Goal: Task Accomplishment & Management: Use online tool/utility

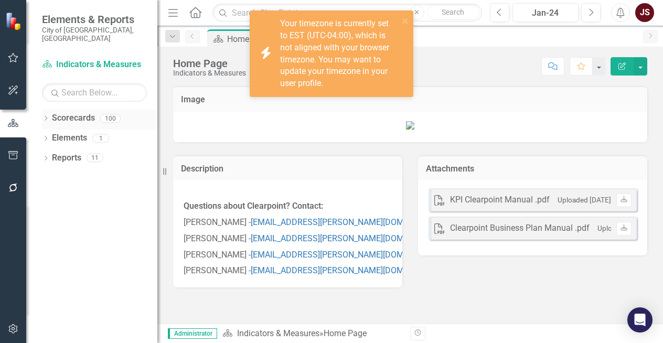
click at [49, 116] on icon "Dropdown" at bounding box center [45, 119] width 7 height 6
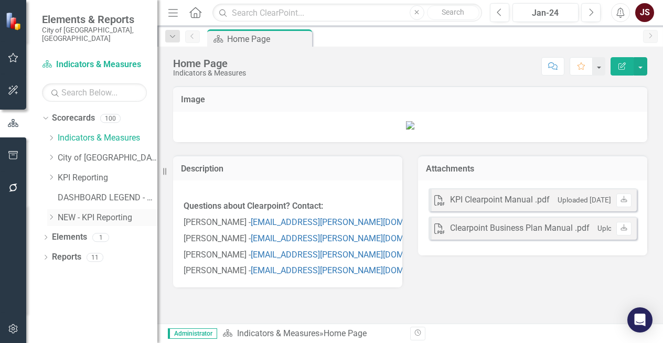
click at [52, 214] on icon "Dropdown" at bounding box center [51, 217] width 8 height 6
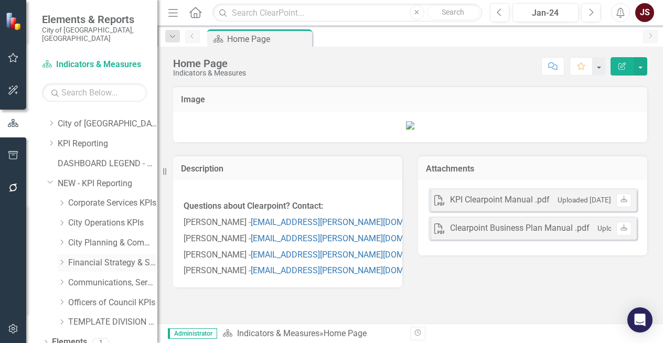
scroll to position [52, 0]
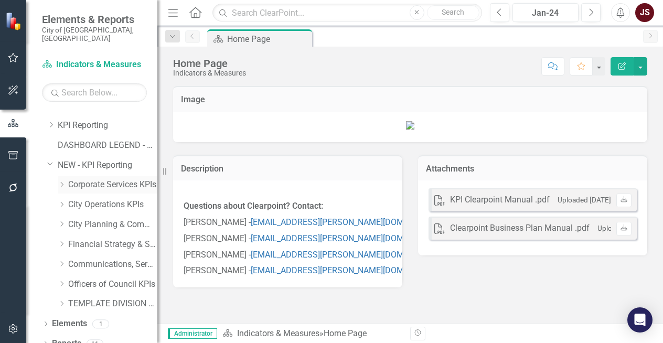
click at [60, 181] on icon "Dropdown" at bounding box center [62, 184] width 8 height 6
click at [60, 179] on icon "Dropdown" at bounding box center [61, 183] width 6 height 8
click at [63, 299] on div "Dropdown" at bounding box center [62, 303] width 8 height 9
click at [63, 299] on div "Dropdown TEMPLATE DIVISION KPIs" at bounding box center [108, 303] width 100 height 17
click at [62, 298] on icon "Dropdown" at bounding box center [61, 302] width 6 height 8
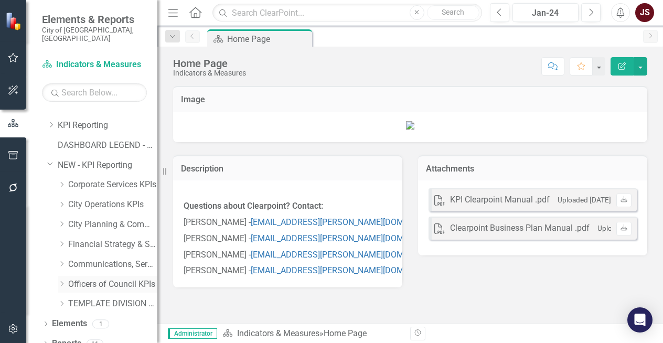
click at [65, 280] on icon "Dropdown" at bounding box center [62, 283] width 8 height 6
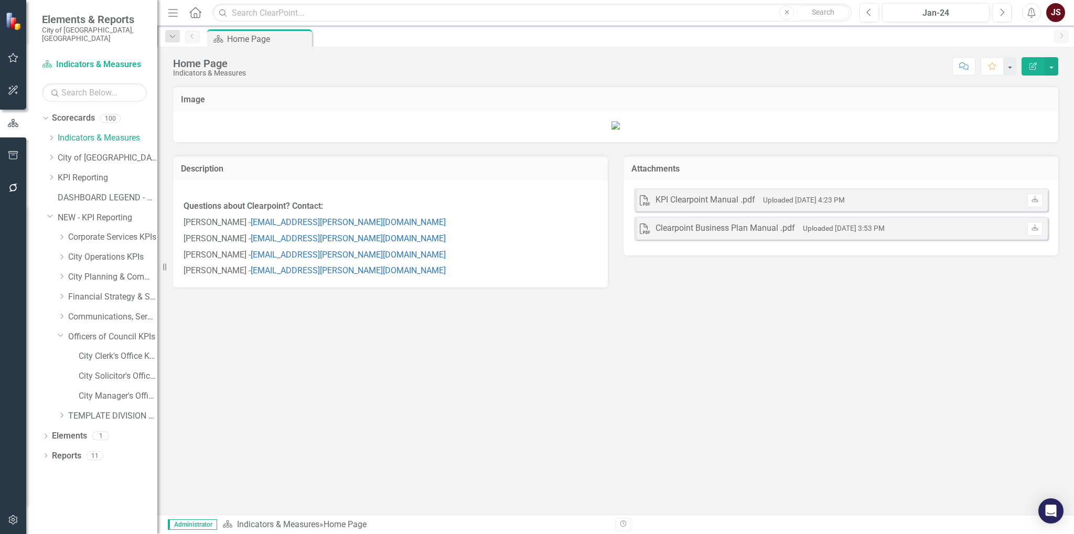
scroll to position [0, 0]
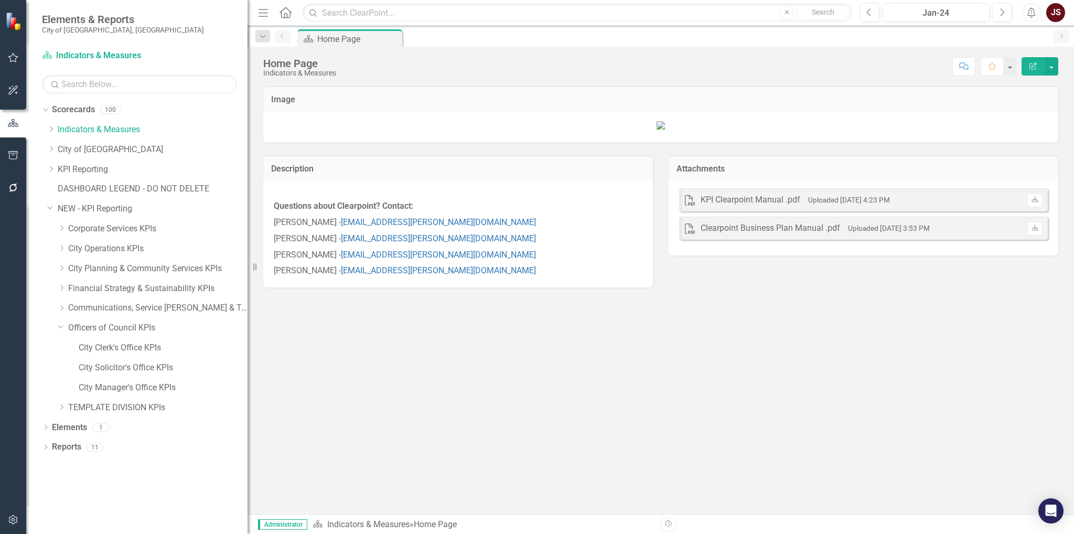
drag, startPoint x: 158, startPoint y: 264, endPoint x: 247, endPoint y: 264, distance: 89.6
click at [247, 264] on div "Resize" at bounding box center [251, 267] width 8 height 534
click at [62, 330] on icon "Dropdown" at bounding box center [61, 326] width 6 height 8
click at [61, 246] on icon at bounding box center [62, 247] width 3 height 5
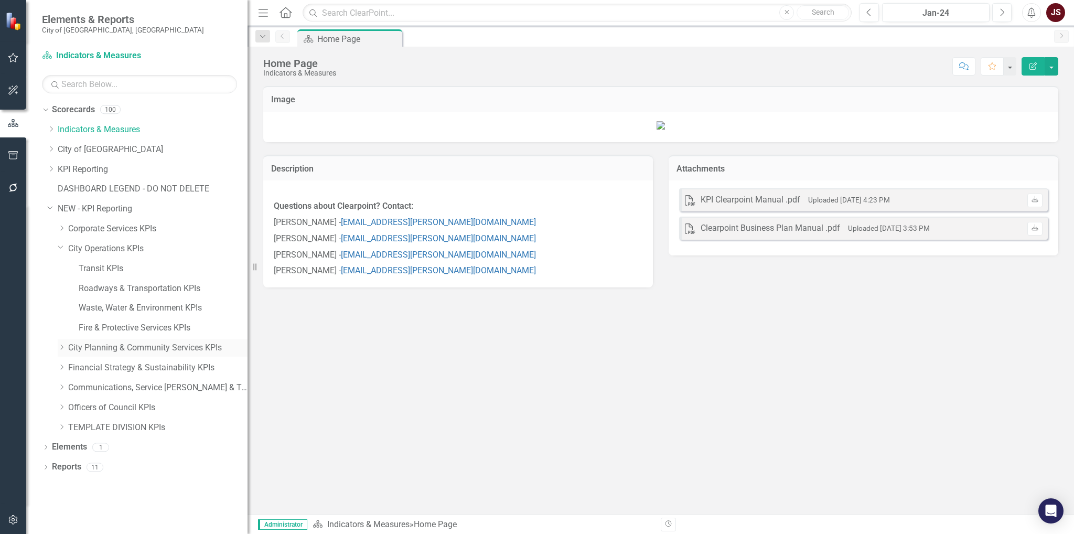
click at [61, 342] on icon "Dropdown" at bounding box center [62, 347] width 8 height 6
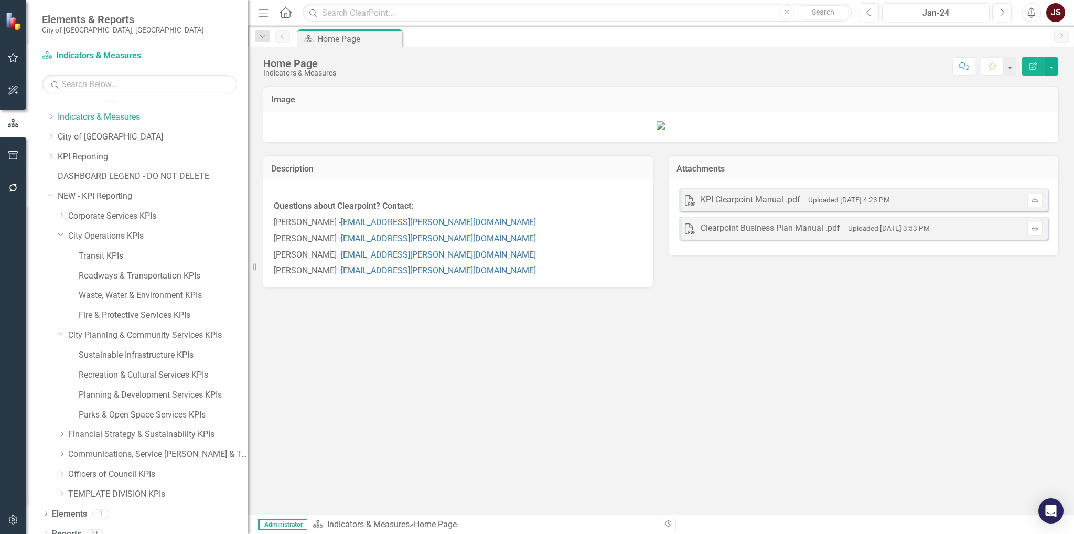
scroll to position [24, 0]
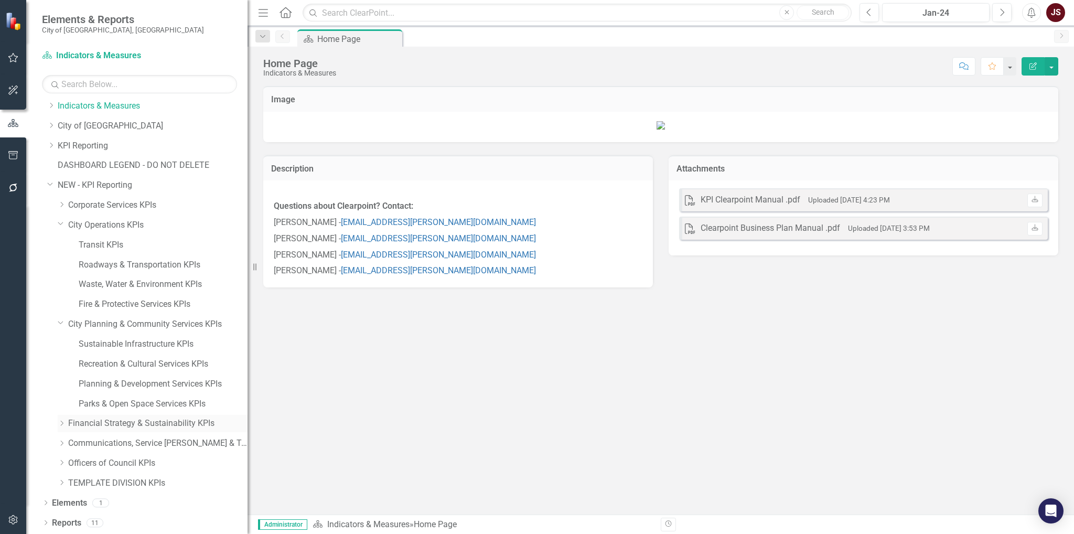
click at [61, 342] on icon "Dropdown" at bounding box center [62, 423] width 8 height 6
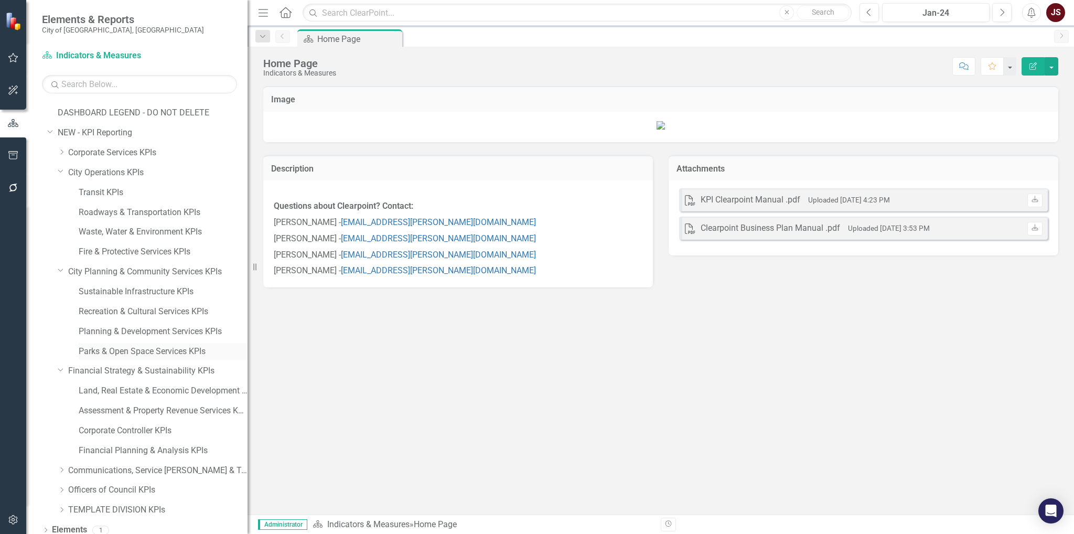
scroll to position [103, 0]
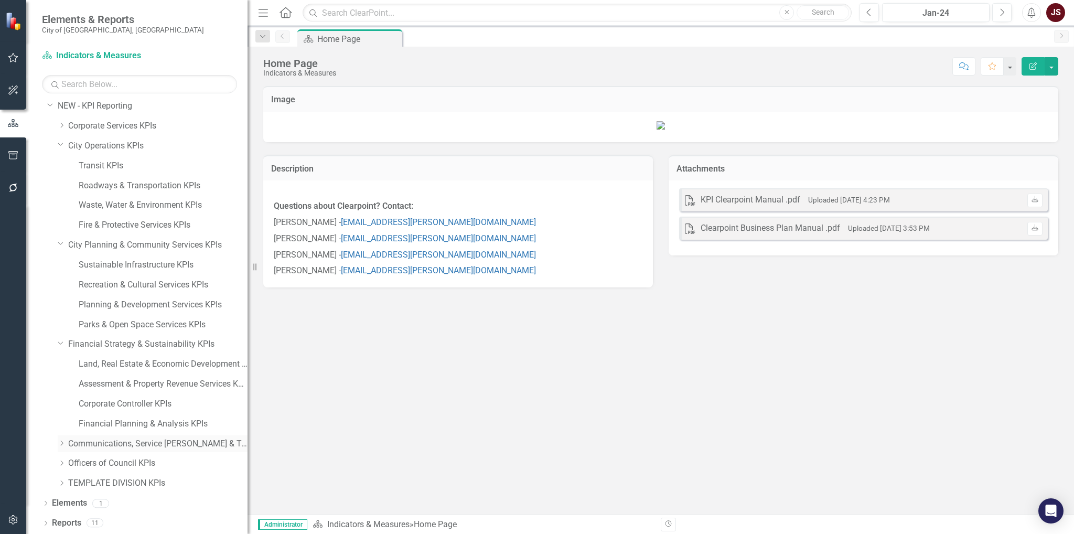
click at [61, 342] on icon "Dropdown" at bounding box center [62, 443] width 8 height 6
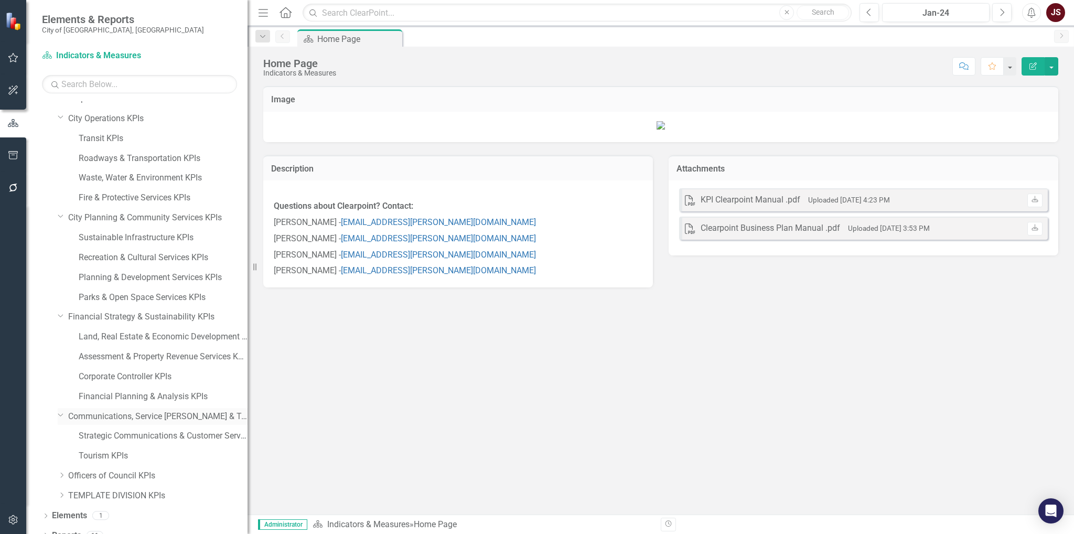
scroll to position [143, 0]
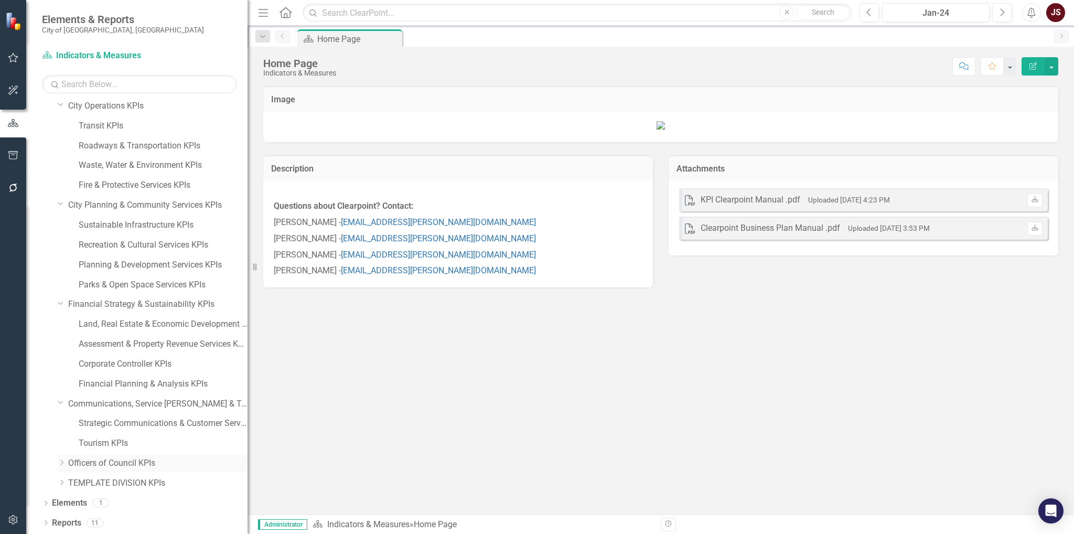
click at [59, 342] on icon "Dropdown" at bounding box center [62, 462] width 8 height 6
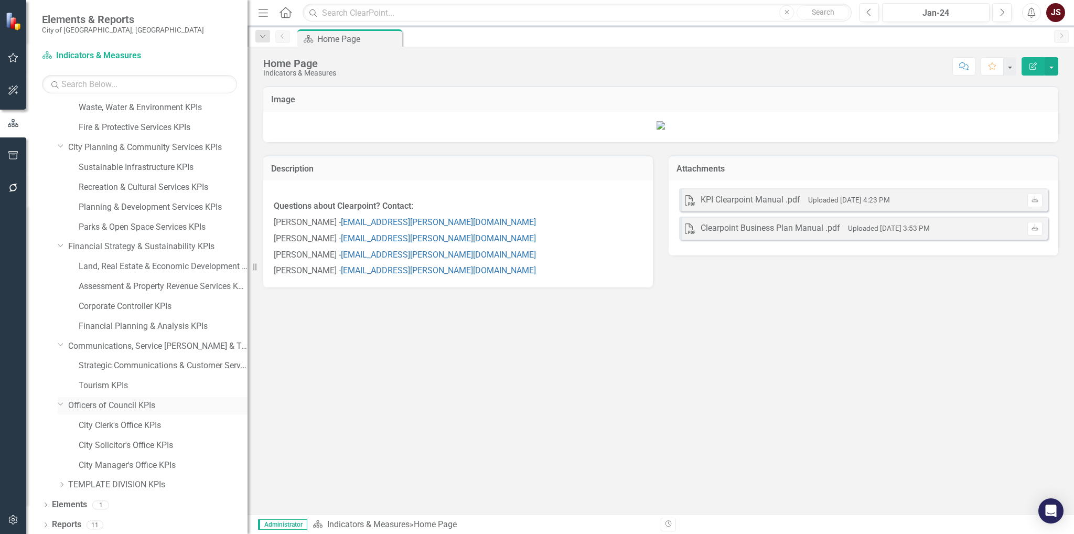
scroll to position [202, 0]
click at [58, 342] on icon "Dropdown" at bounding box center [61, 401] width 6 height 8
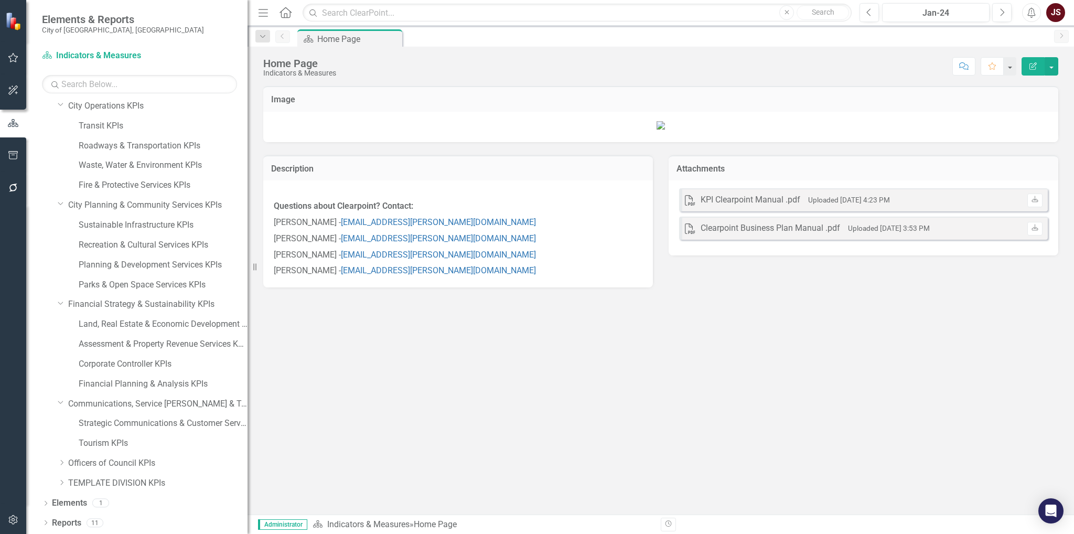
scroll to position [90, 0]
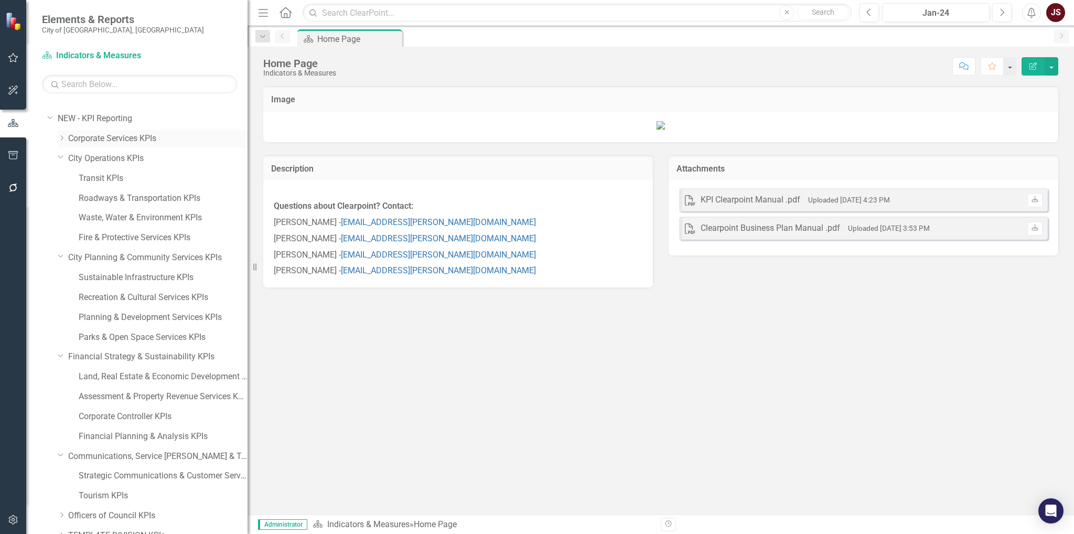
click at [60, 141] on div "Dropdown" at bounding box center [62, 138] width 8 height 9
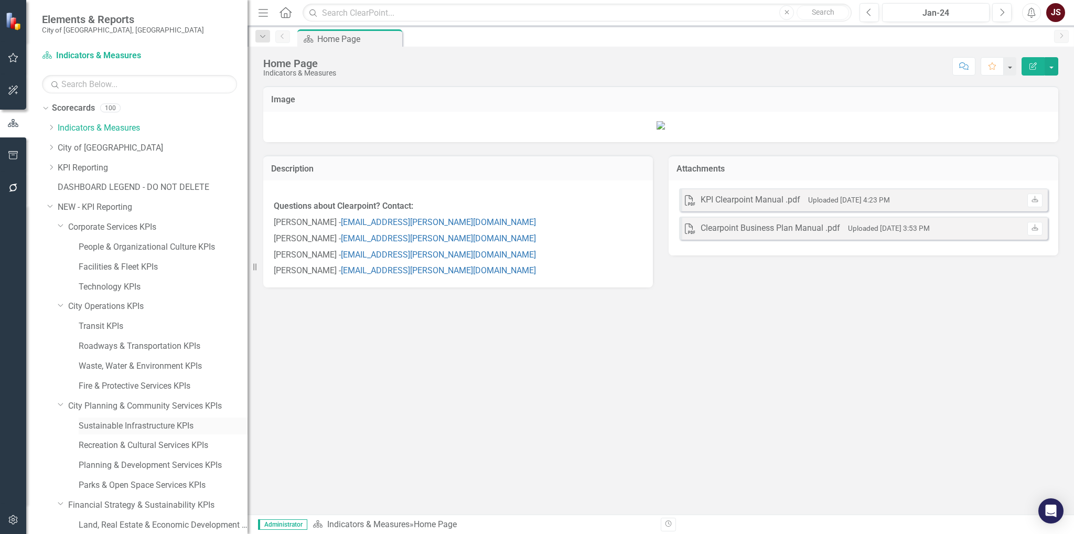
scroll to position [0, 0]
